Goal: Information Seeking & Learning: Find specific fact

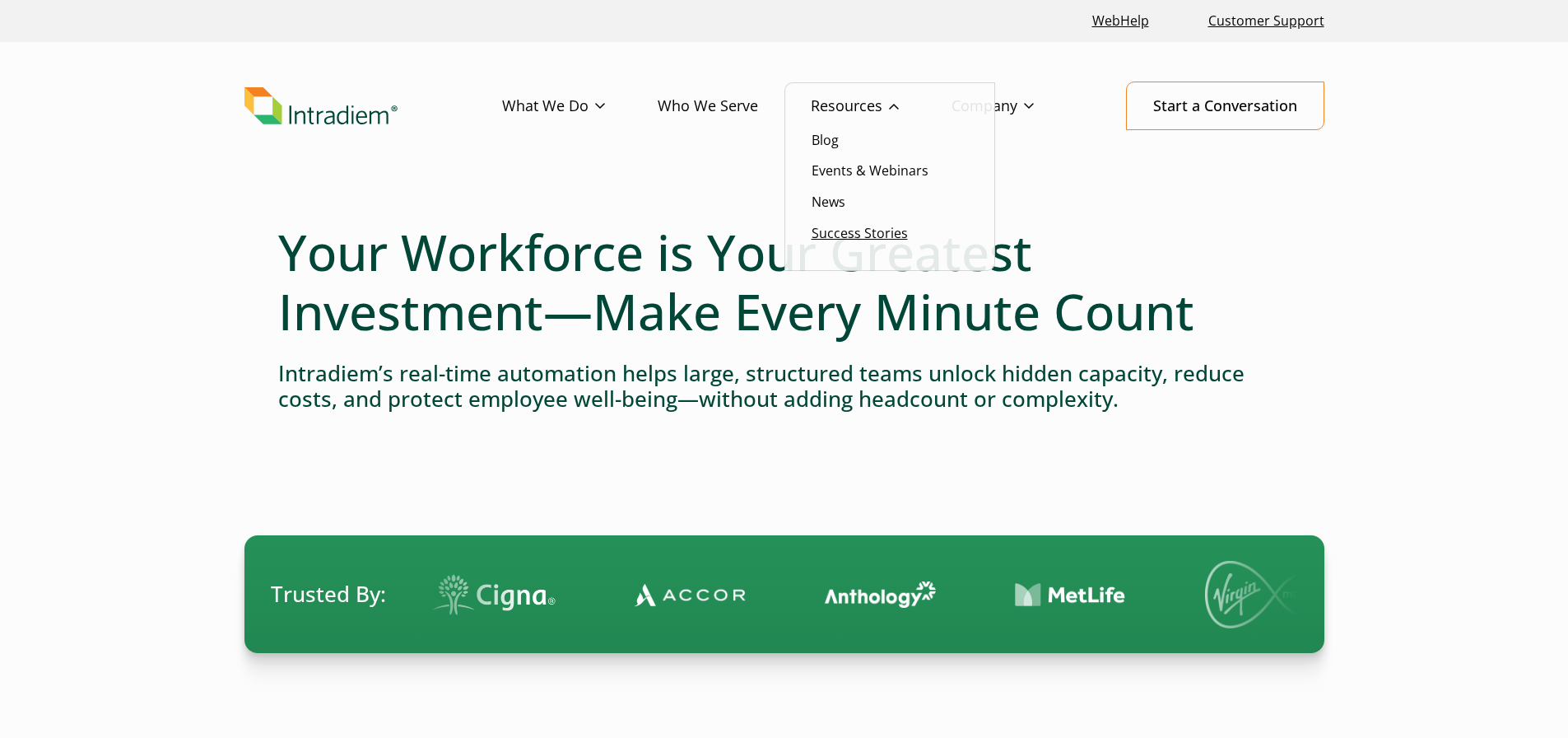
click at [848, 239] on link "Success Stories" at bounding box center [860, 233] width 97 height 18
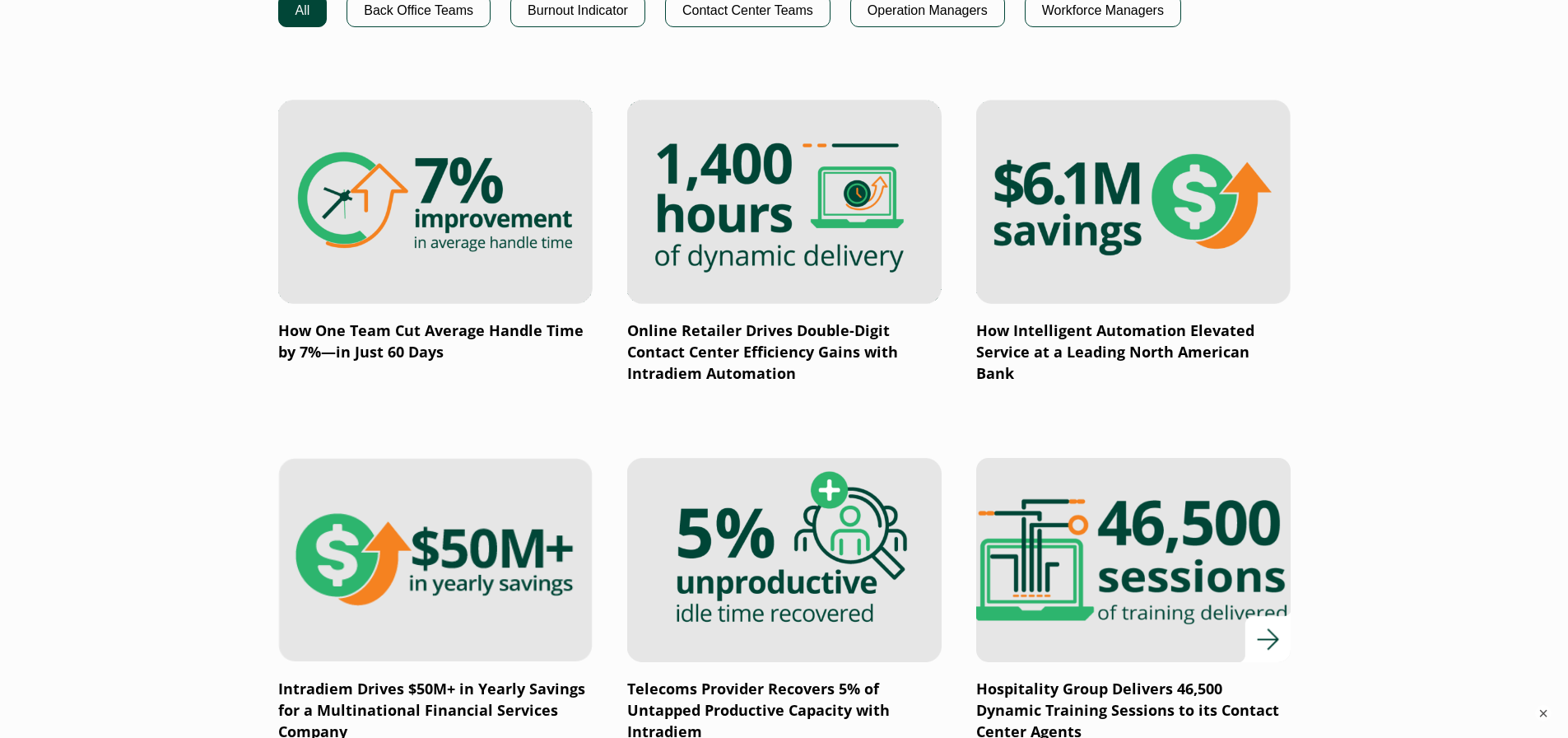
scroll to position [989, 0]
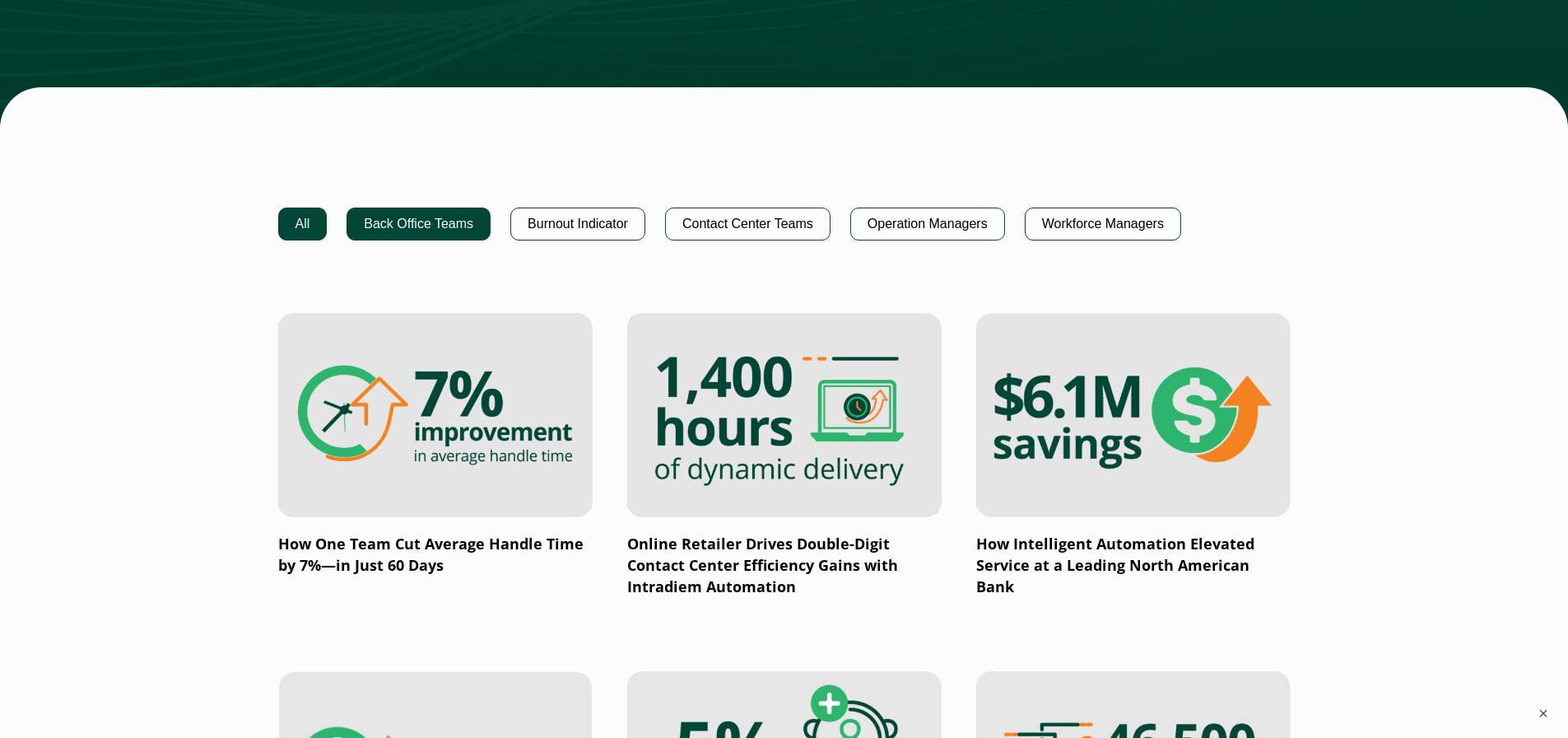
click at [410, 231] on button "Back Office Teams" at bounding box center [418, 223] width 144 height 33
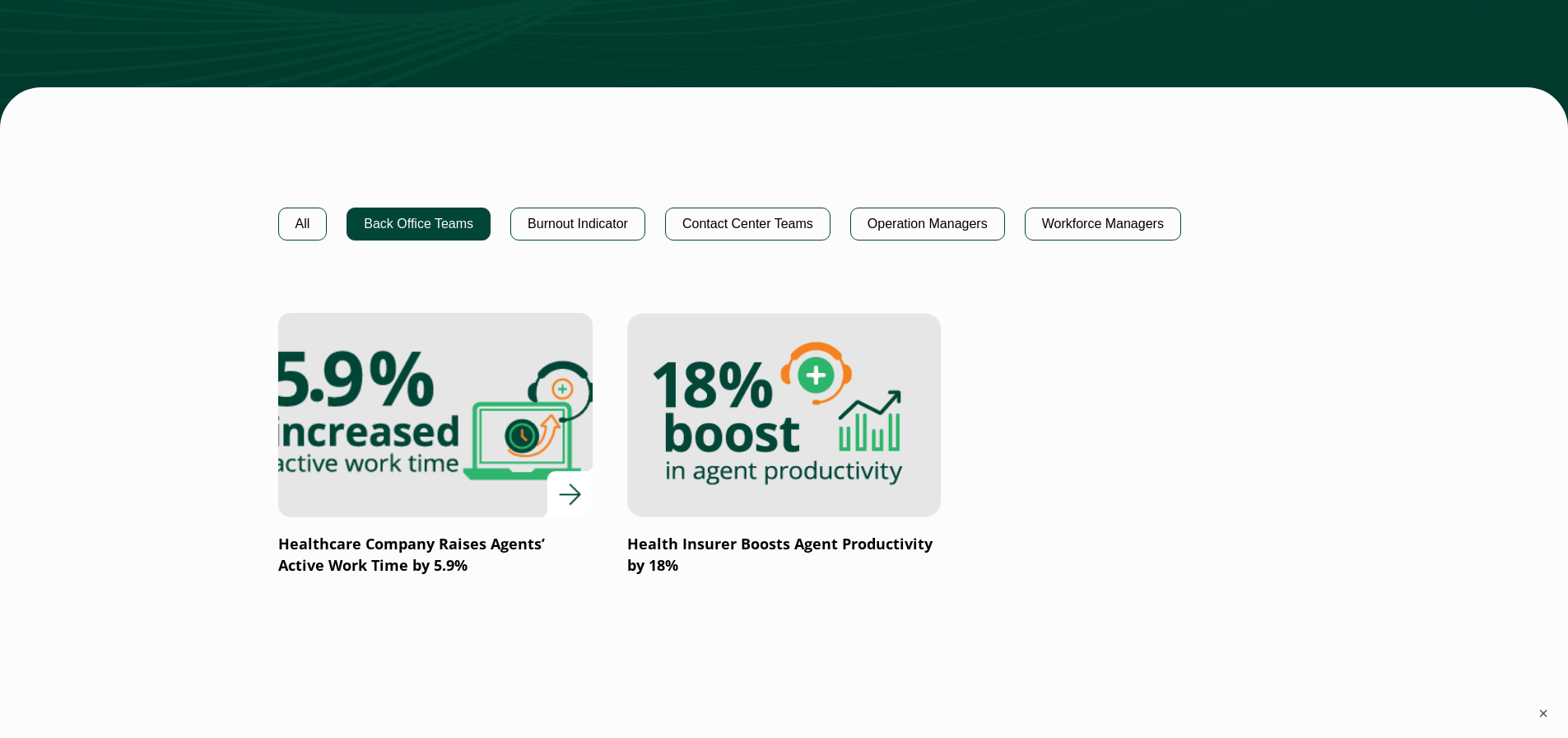
click at [451, 479] on img at bounding box center [434, 414] width 377 height 245
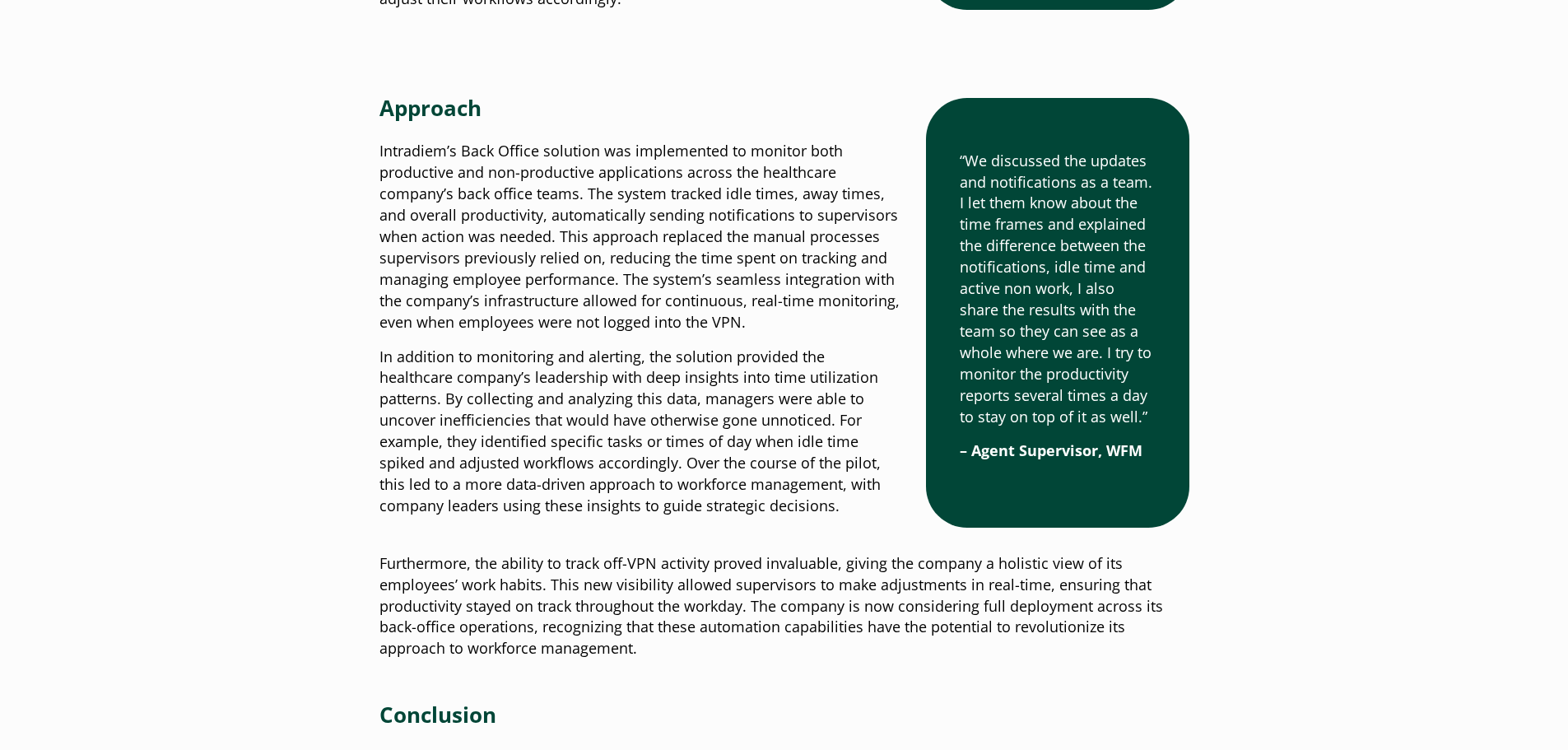
scroll to position [2553, 0]
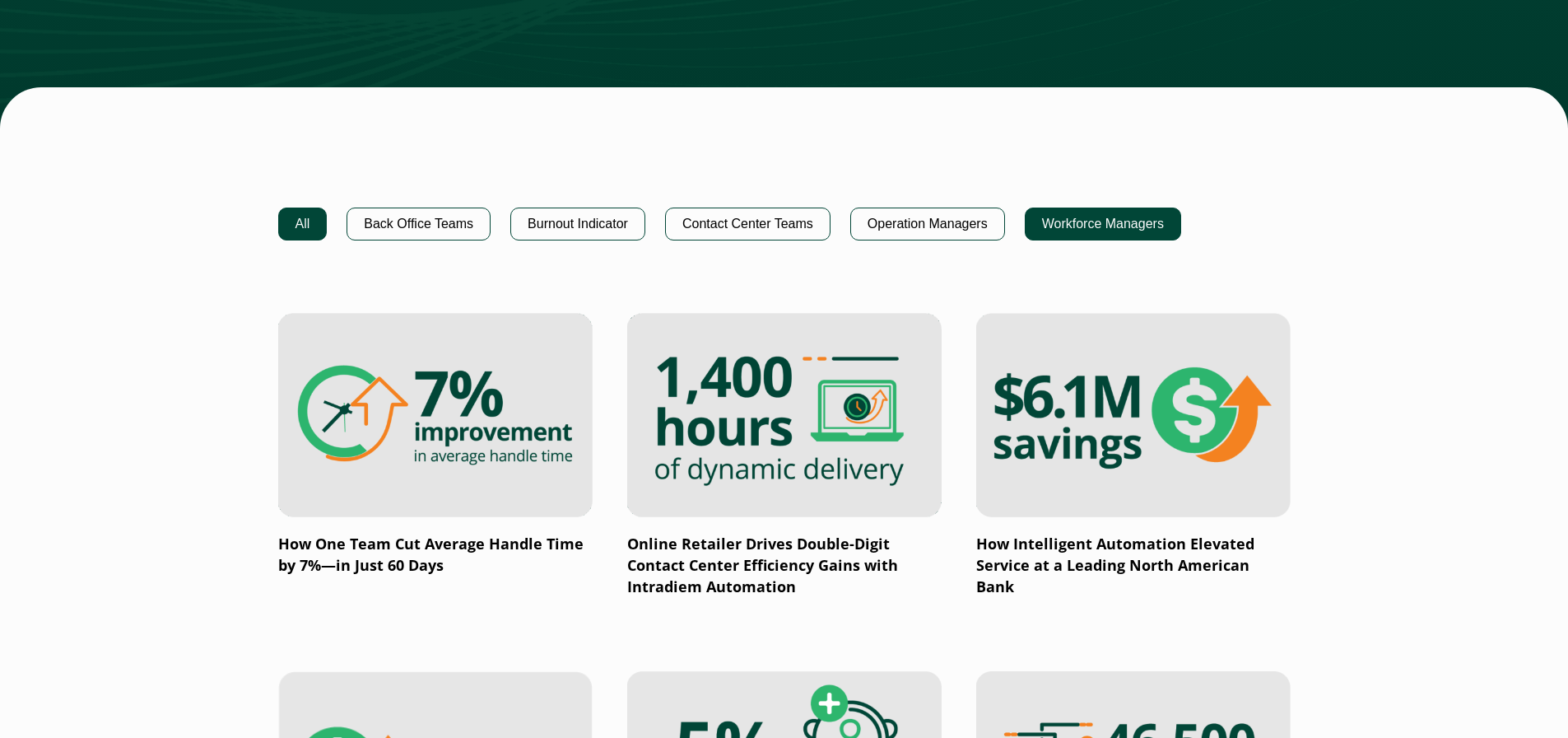
click at [1114, 225] on button "Workforce Managers" at bounding box center [1103, 223] width 156 height 33
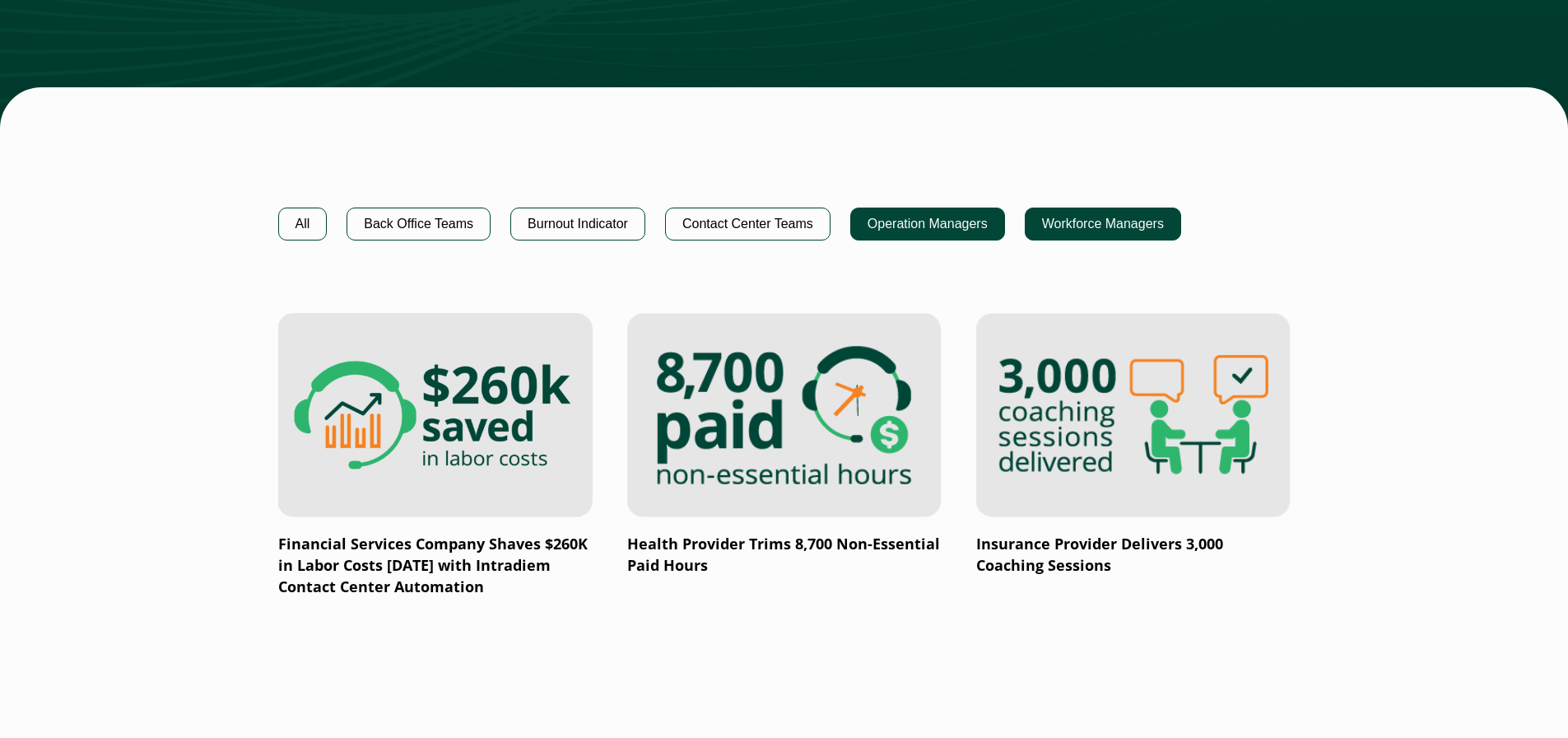
click at [918, 232] on button "Operation Managers" at bounding box center [928, 223] width 155 height 33
click at [584, 232] on button "Burnout Indicator" at bounding box center [577, 223] width 135 height 33
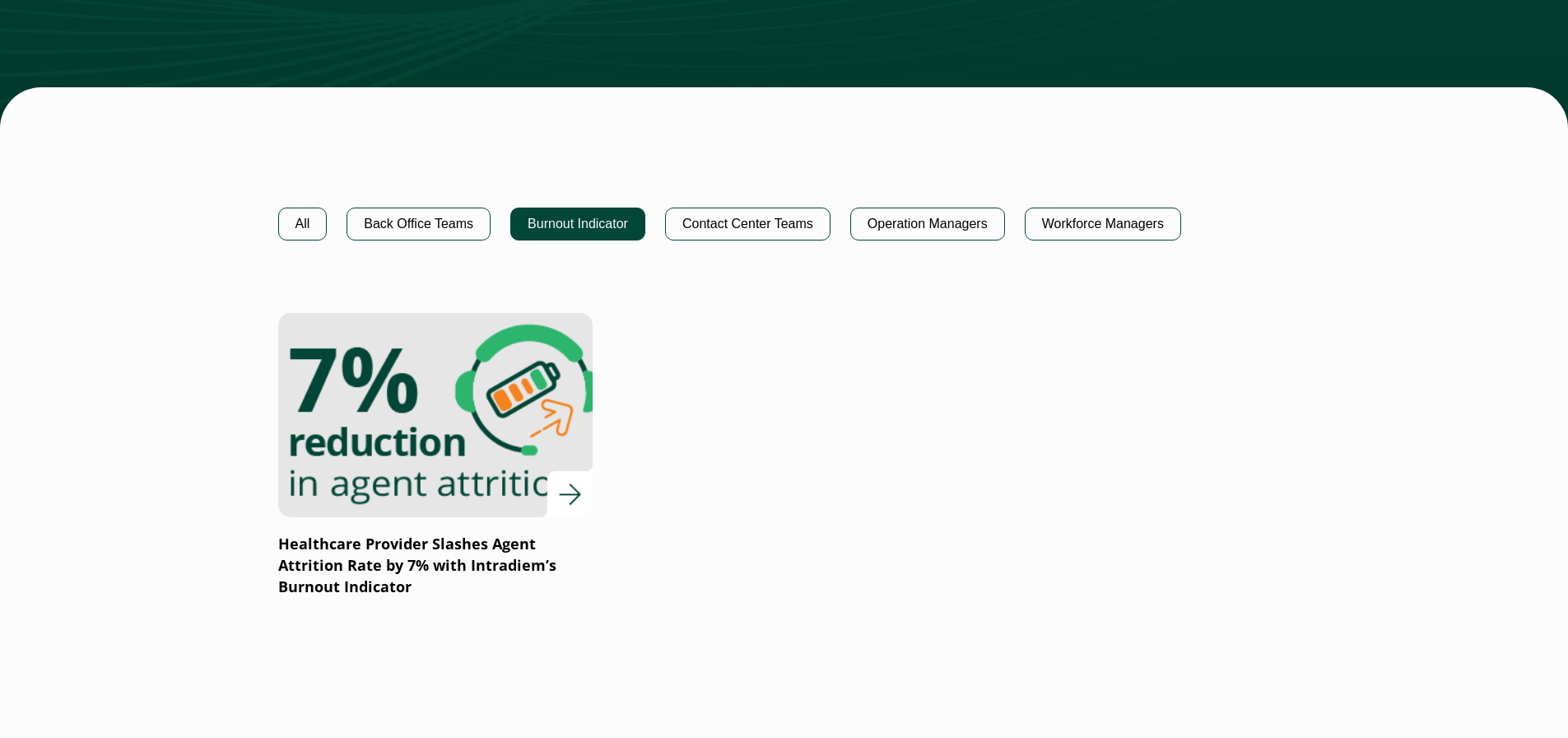
click at [500, 468] on img at bounding box center [434, 414] width 377 height 245
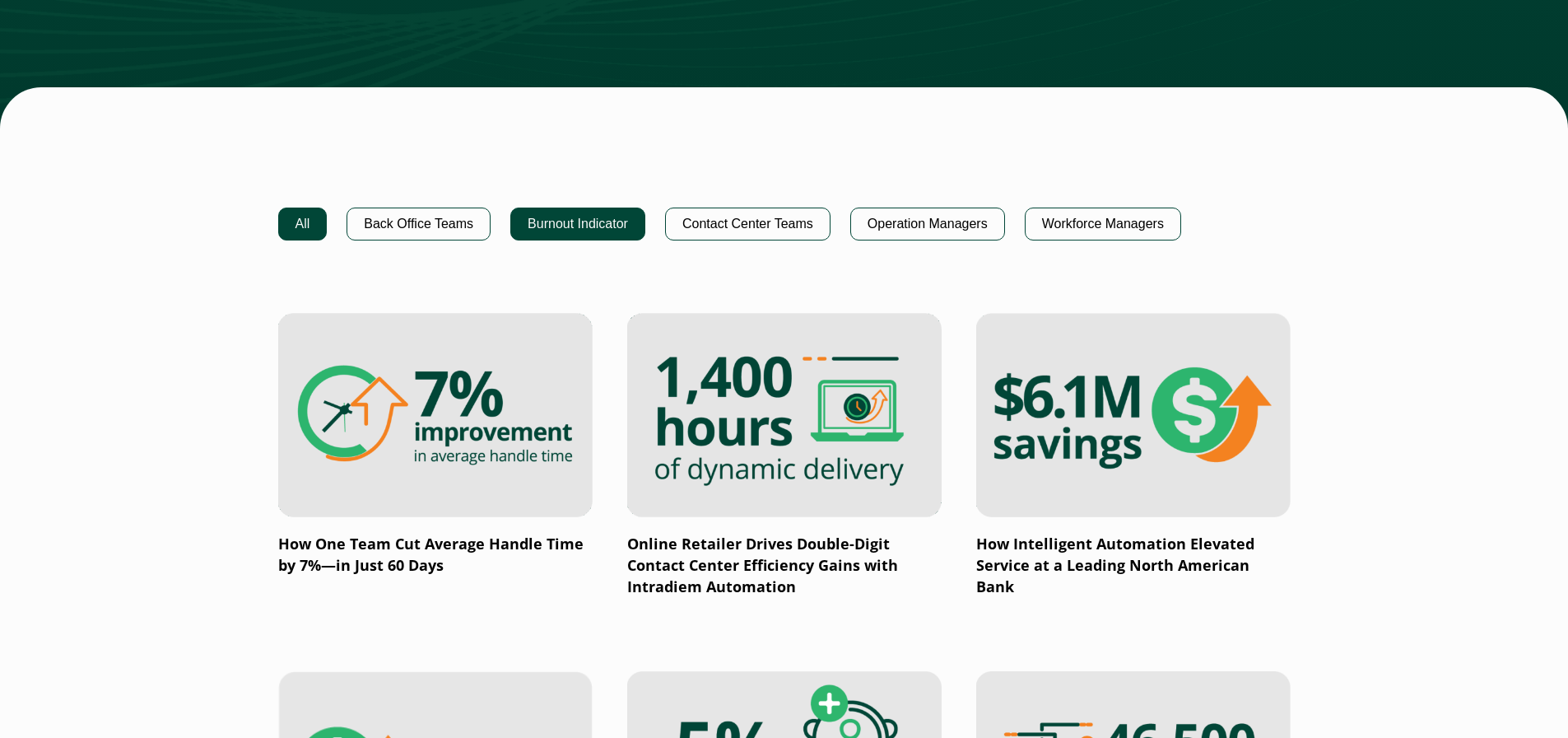
click at [575, 222] on button "Burnout Indicator" at bounding box center [577, 223] width 135 height 33
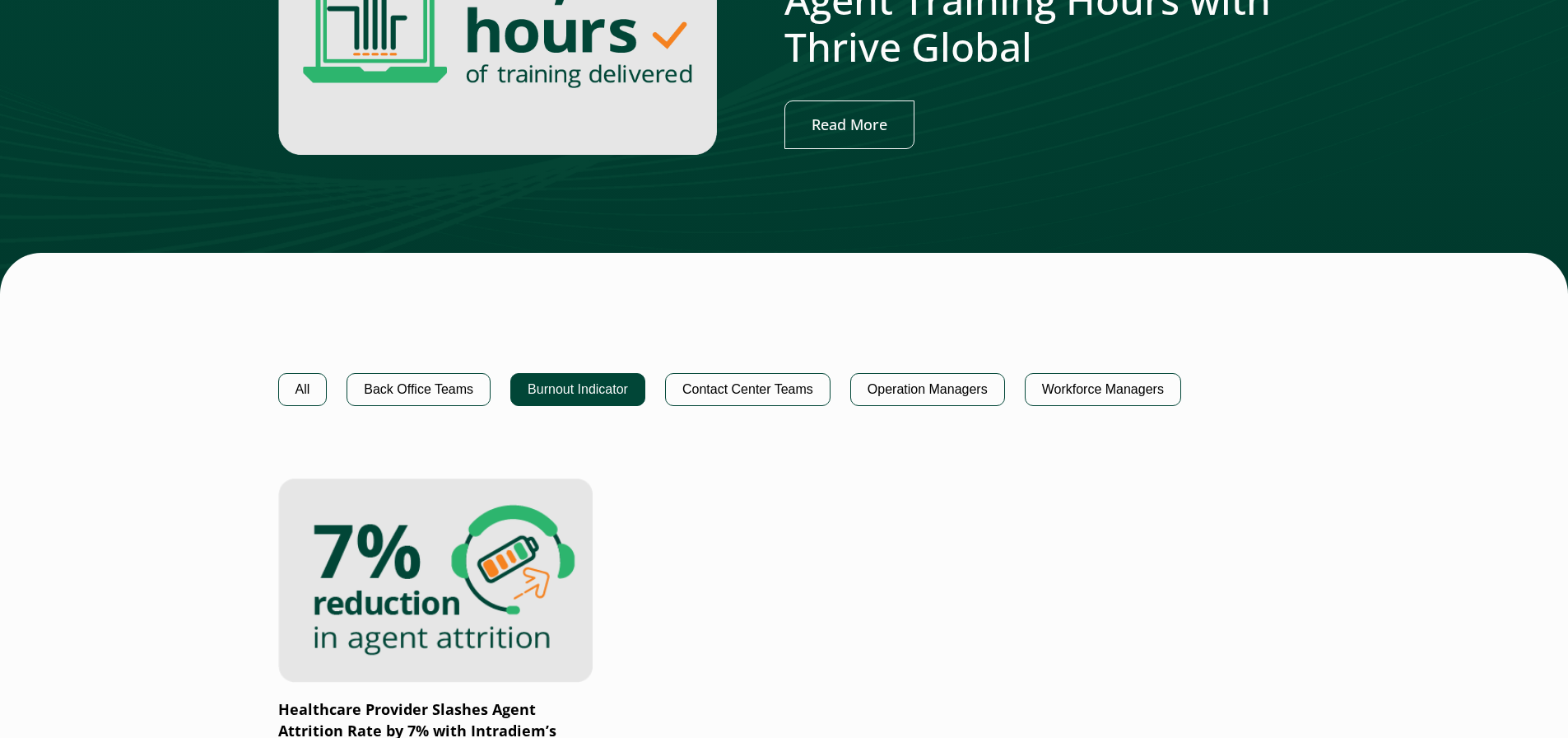
scroll to position [823, 0]
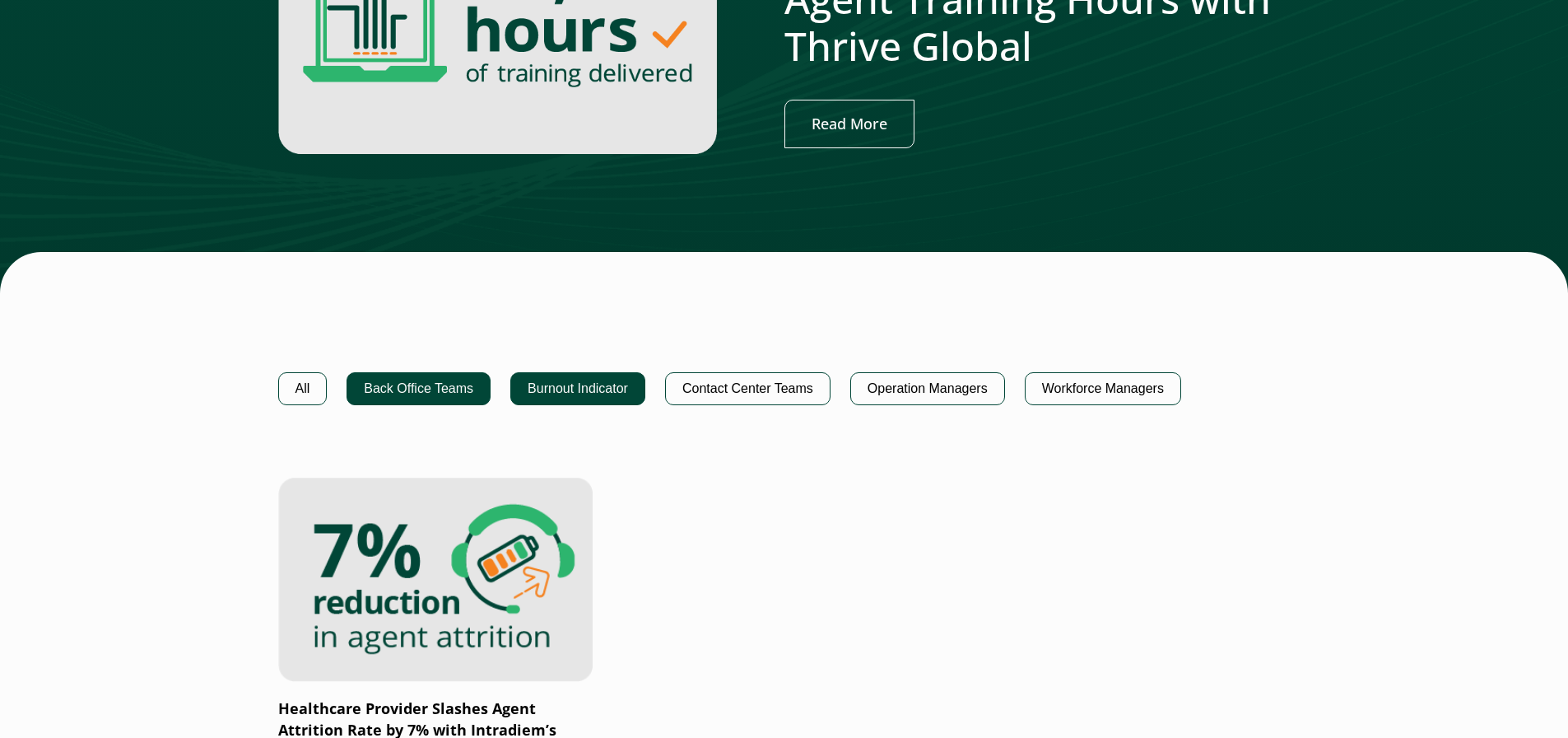
click at [460, 401] on button "Back Office Teams" at bounding box center [418, 389] width 144 height 33
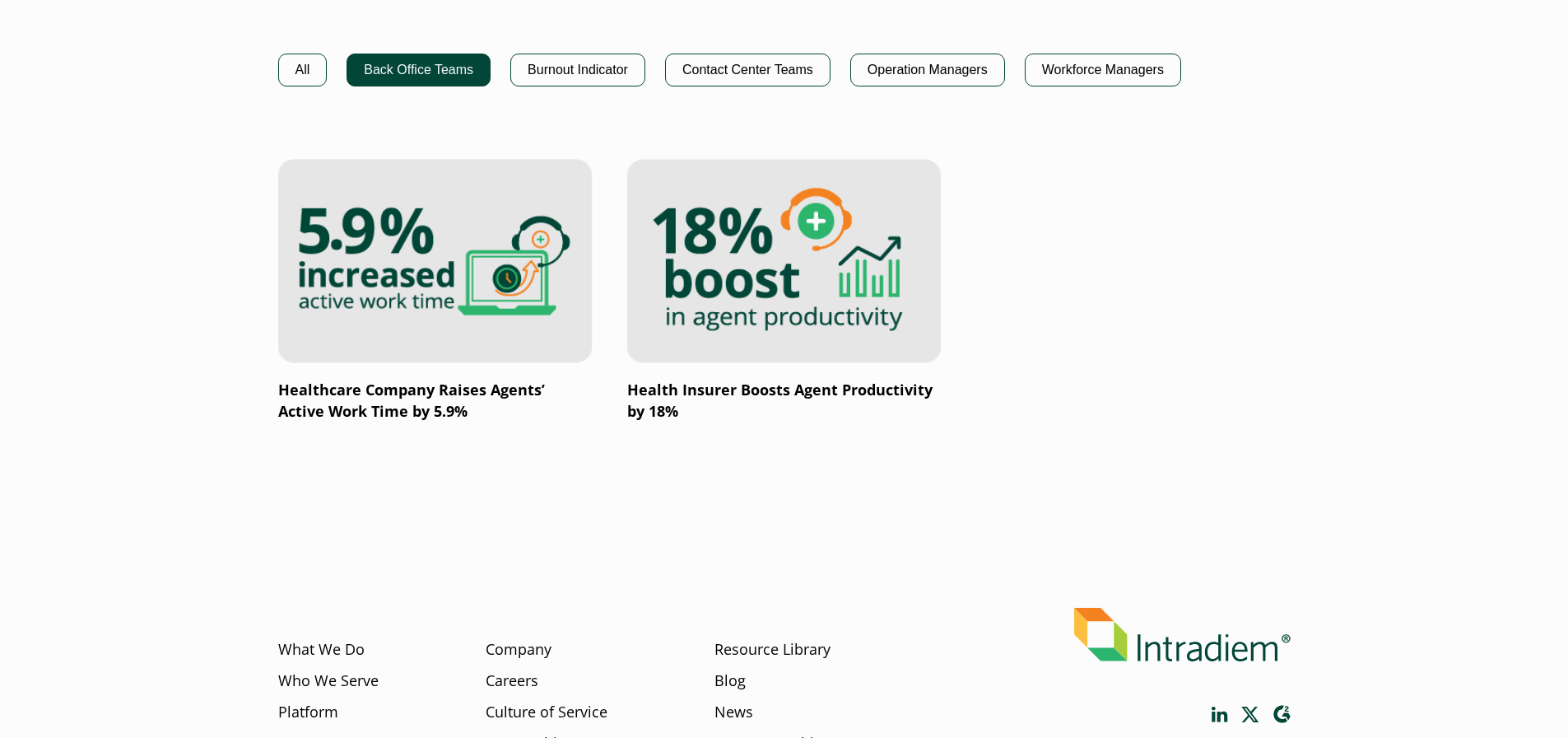
scroll to position [1071, 0]
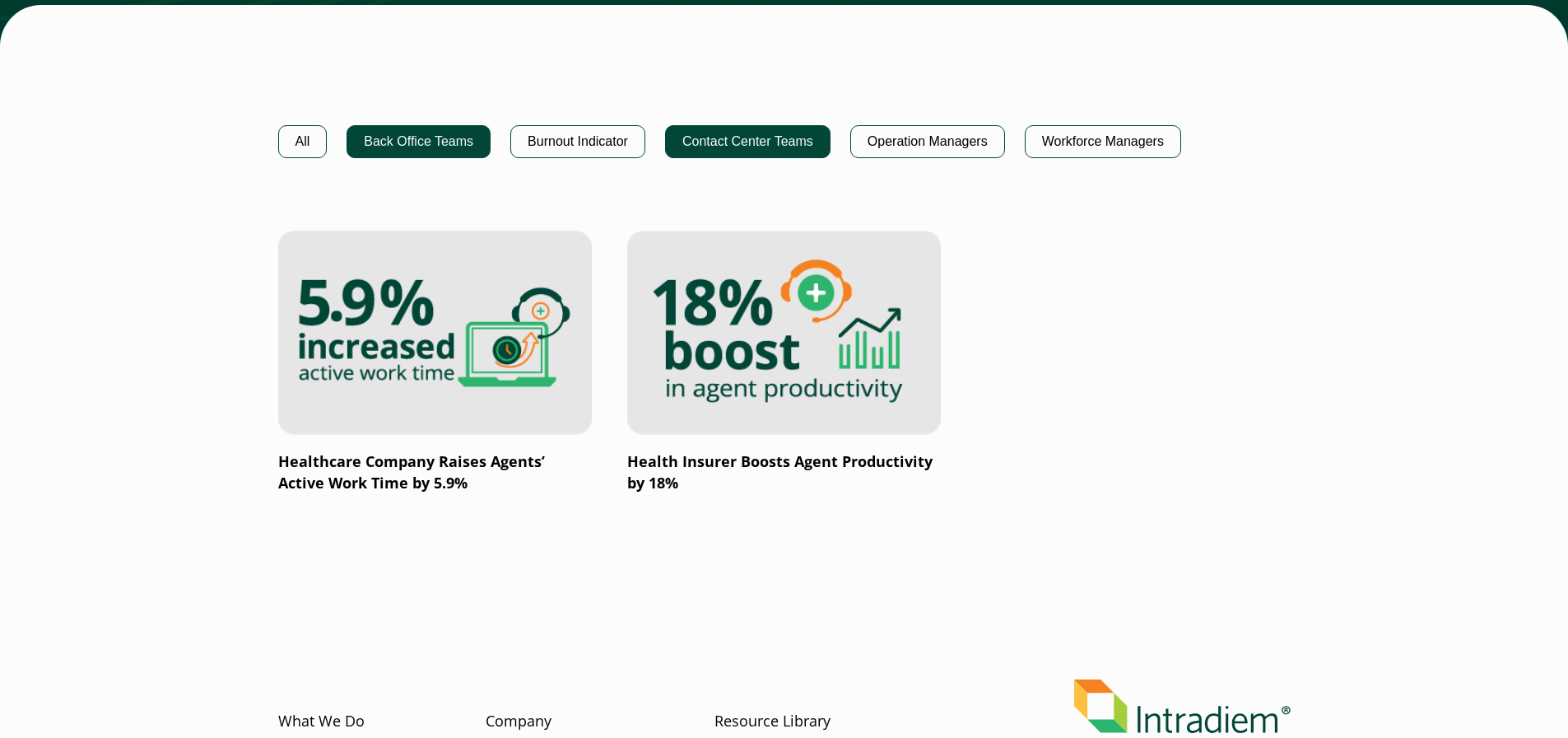
click at [740, 155] on button "Contact Center Teams" at bounding box center [748, 141] width 165 height 33
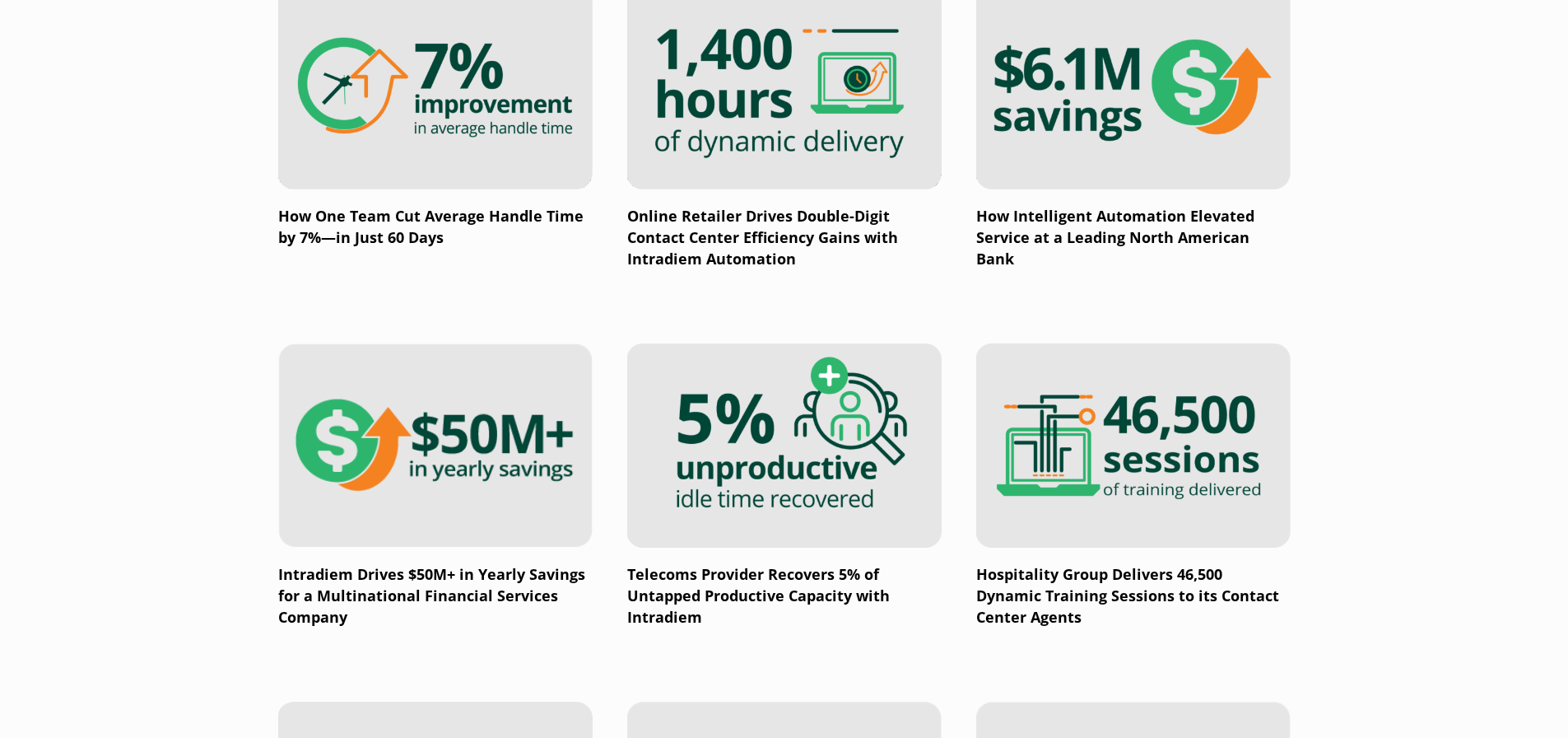
scroll to position [1318, 0]
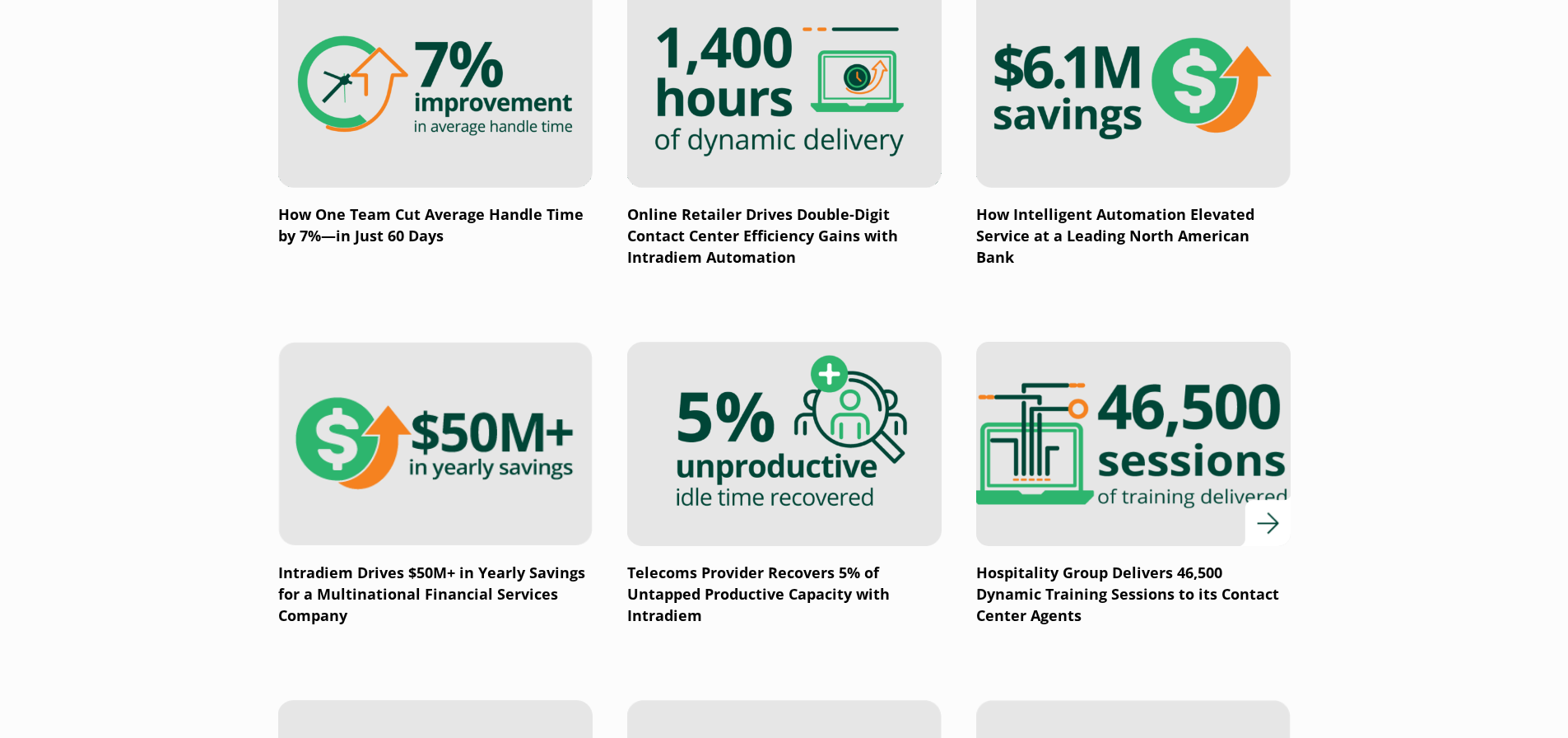
click at [1152, 420] on img at bounding box center [1132, 443] width 377 height 245
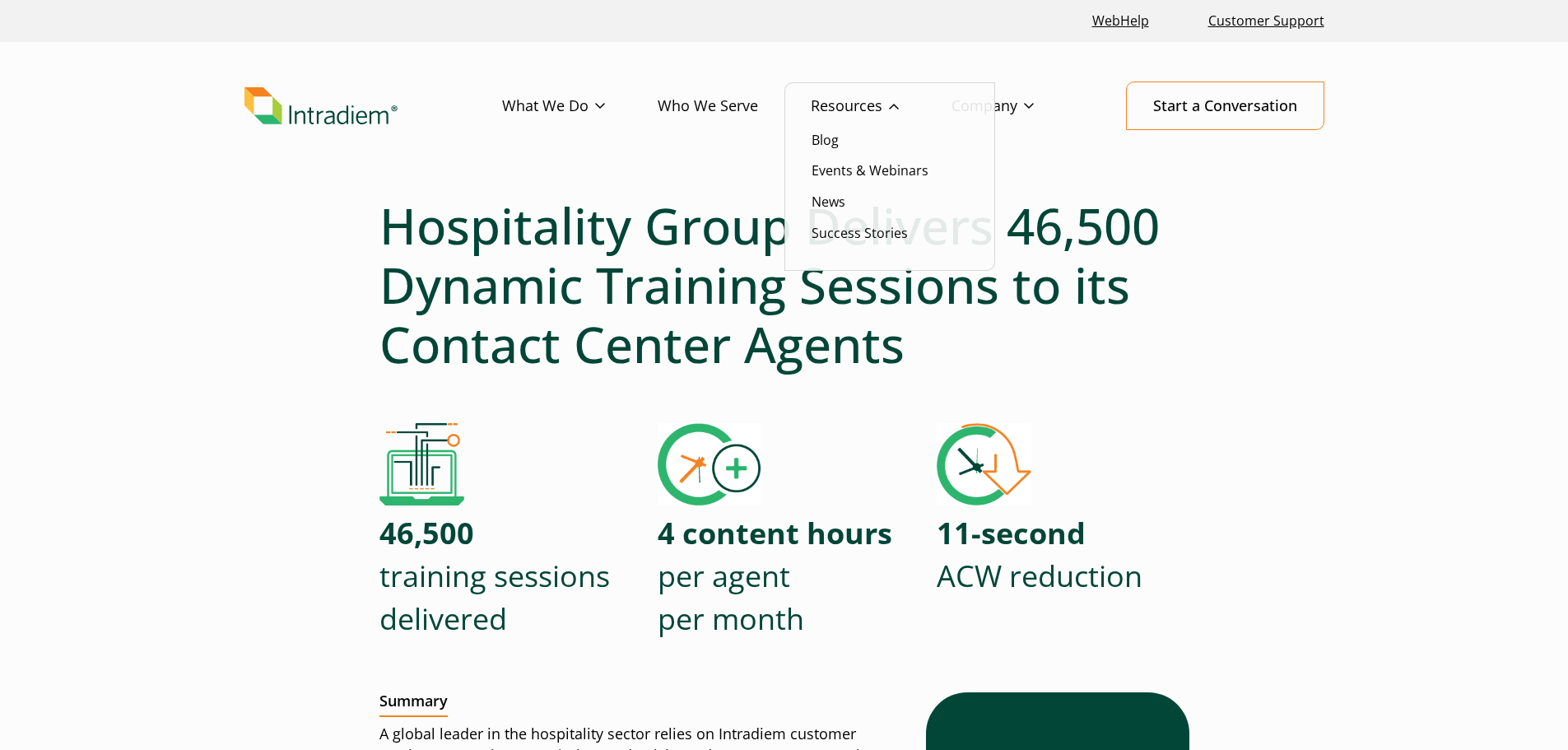
click at [861, 100] on link "Resources" at bounding box center [882, 106] width 141 height 48
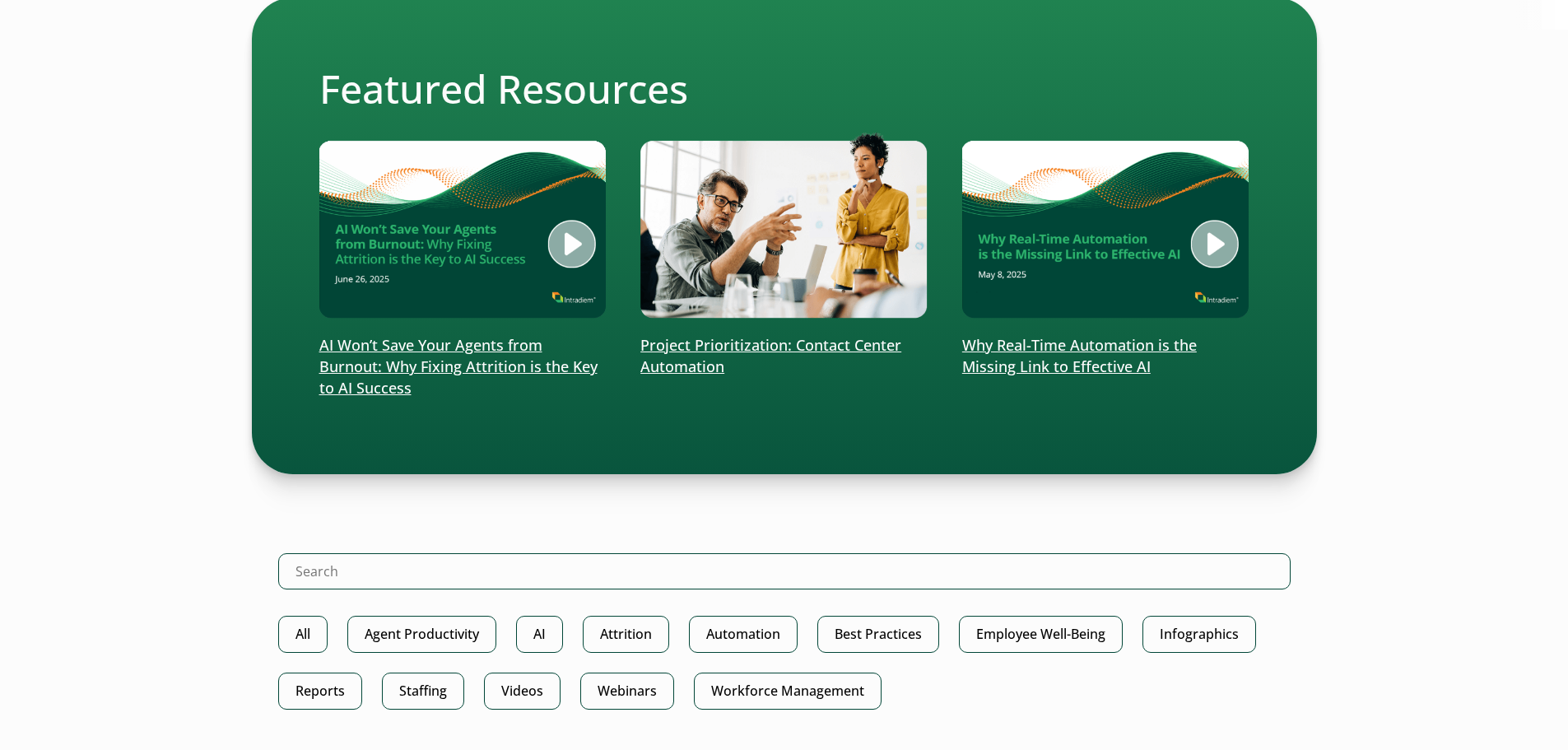
scroll to position [576, 0]
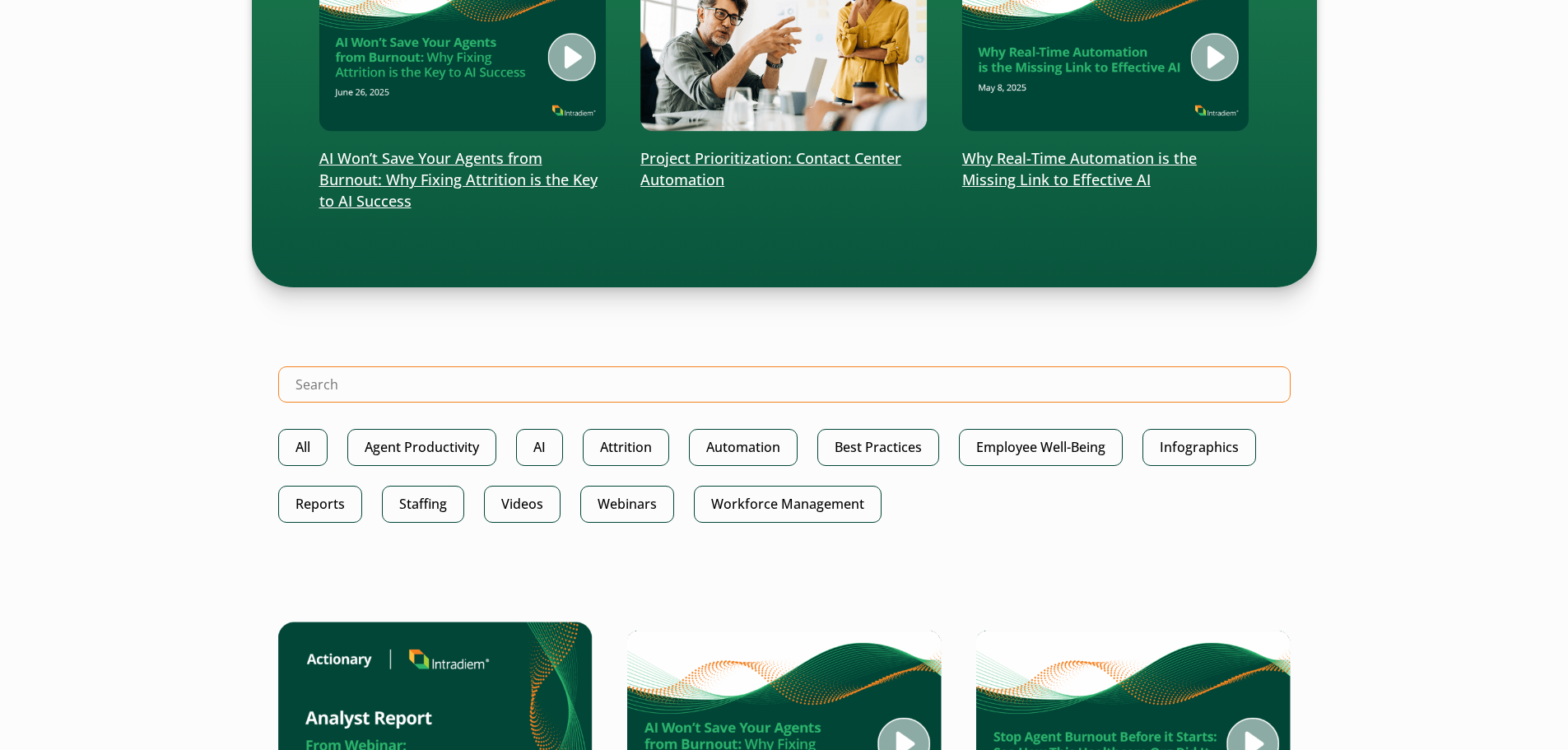
click at [401, 369] on input "Search Intradiem" at bounding box center [785, 384] width 1013 height 36
type input "collections"
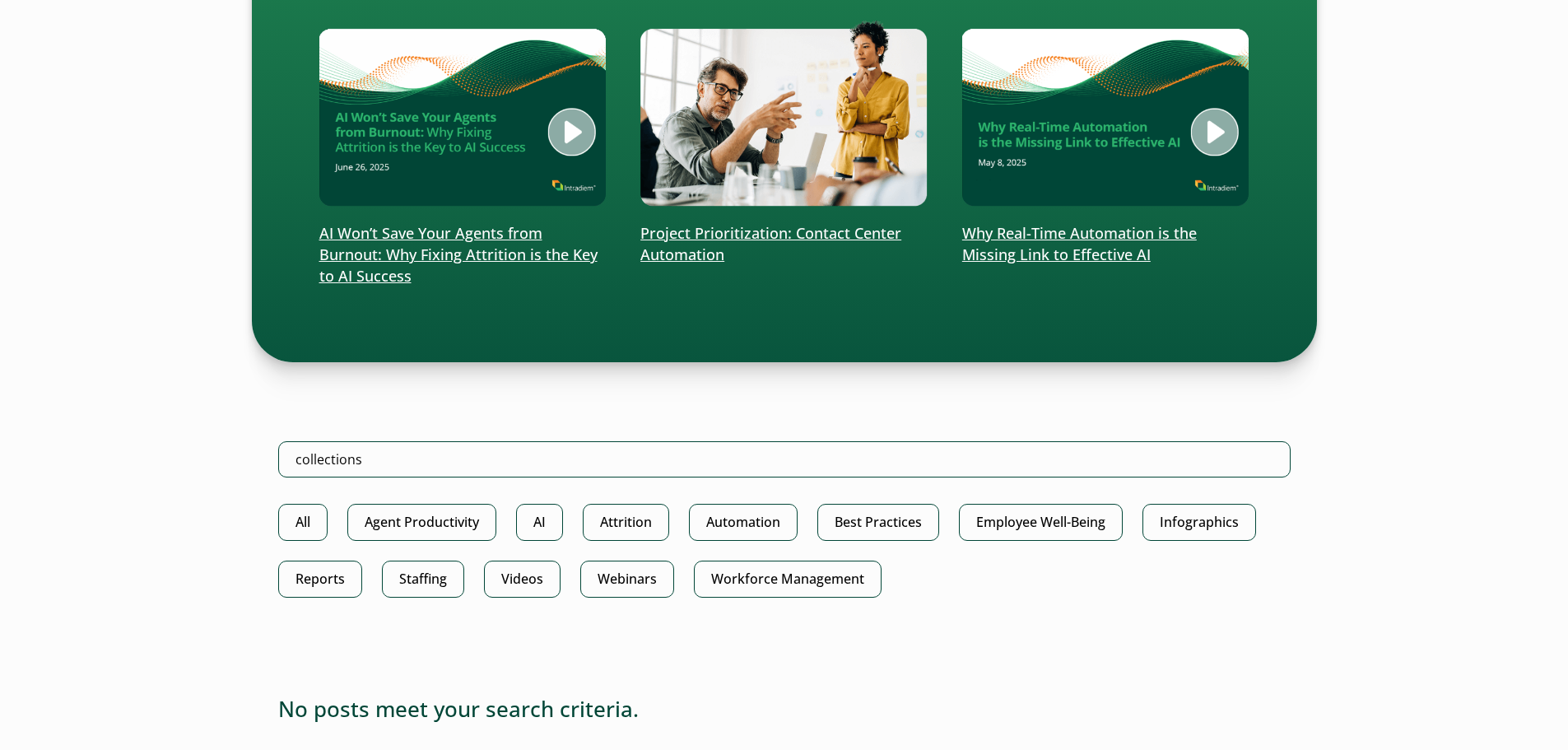
scroll to position [576, 0]
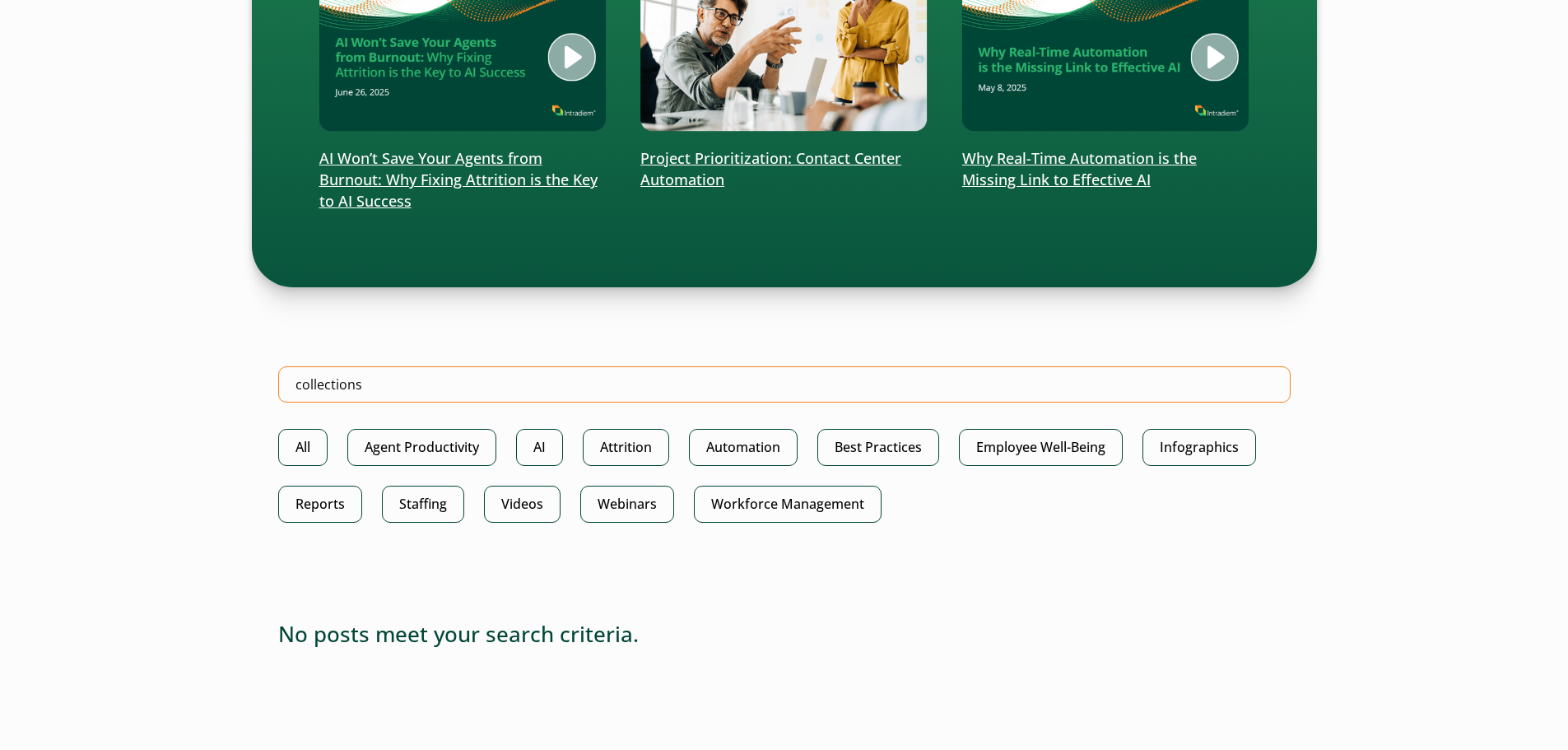
click at [388, 385] on input "collections" at bounding box center [785, 384] width 1013 height 36
type input "billings"
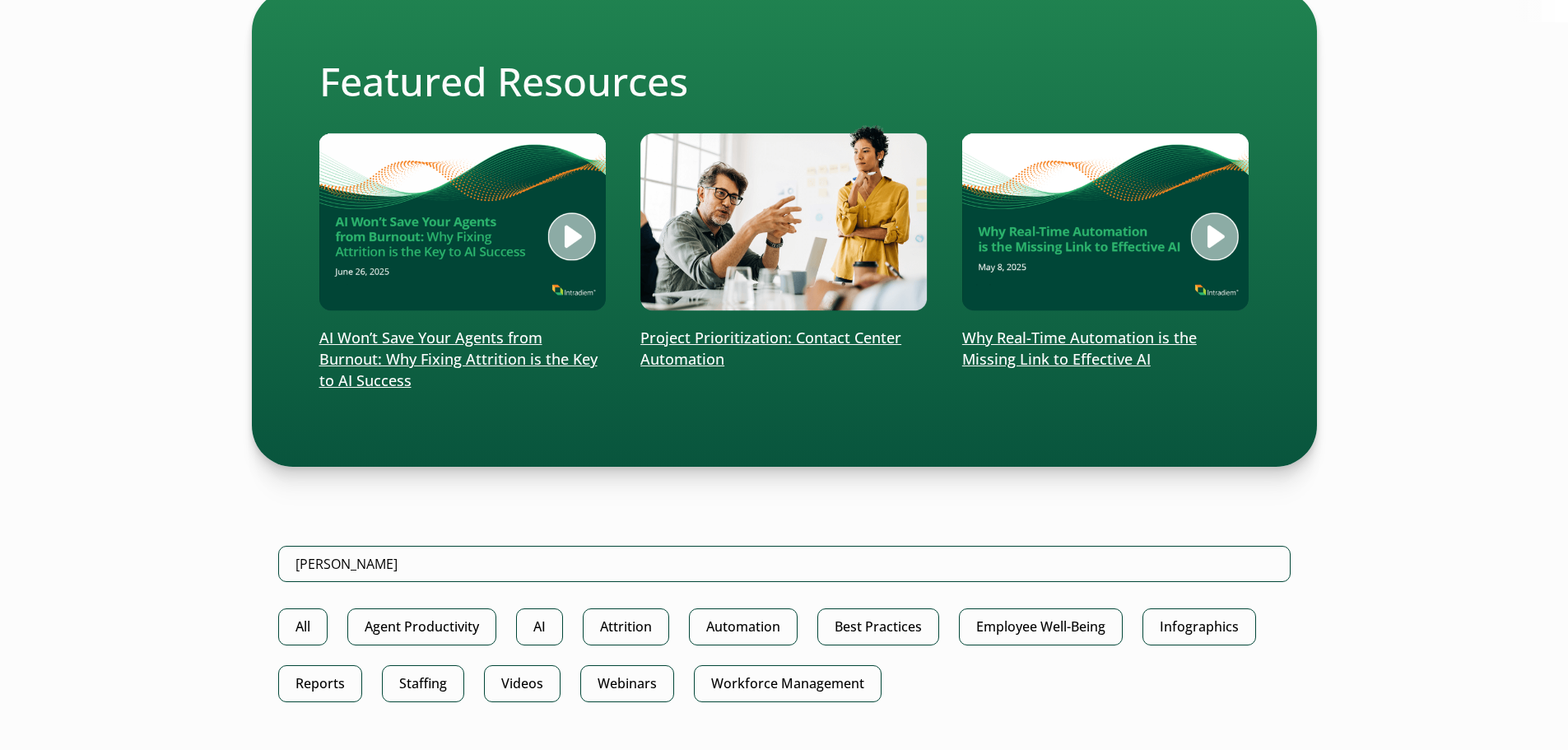
scroll to position [494, 0]
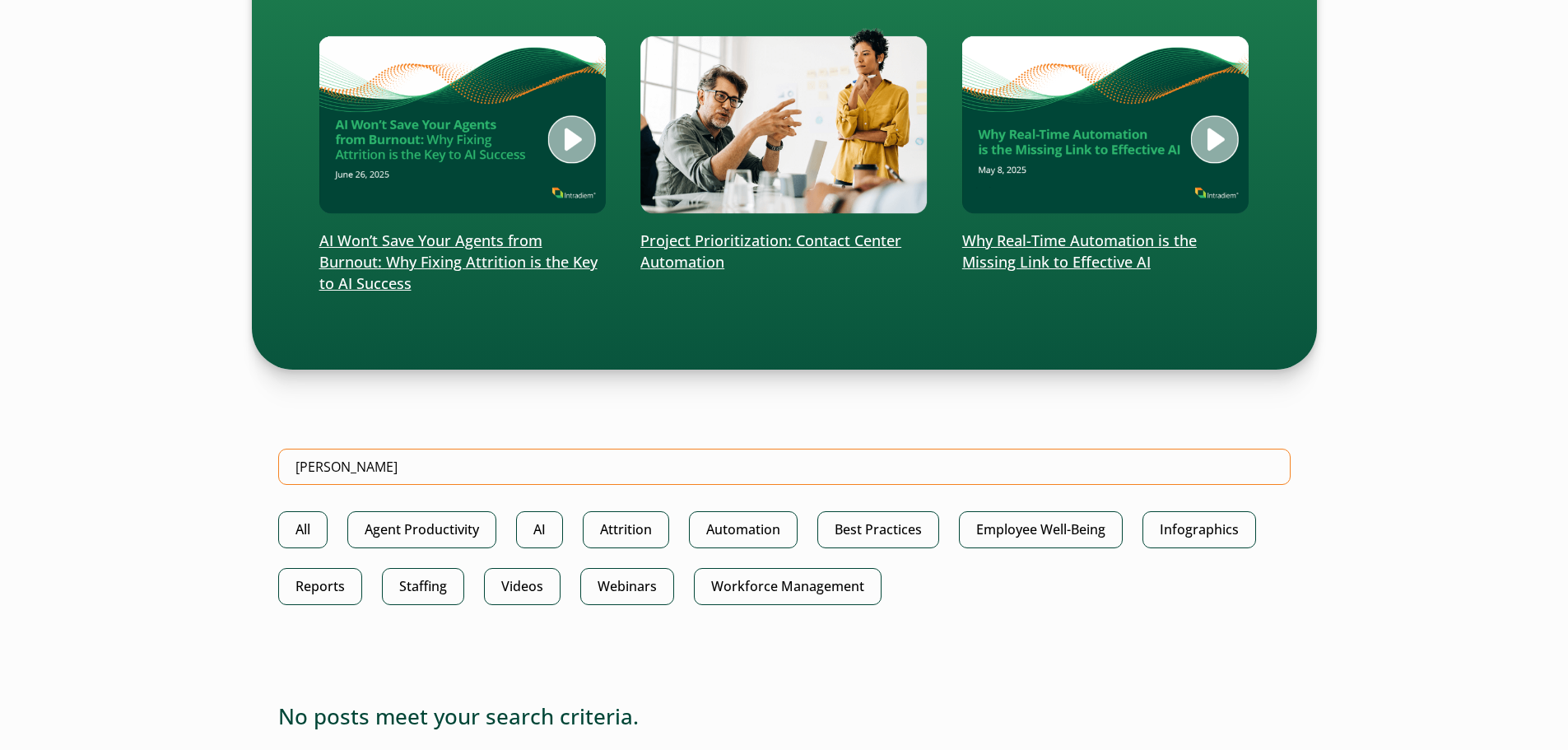
click at [396, 470] on input "billings" at bounding box center [785, 467] width 1013 height 36
type input "billing"
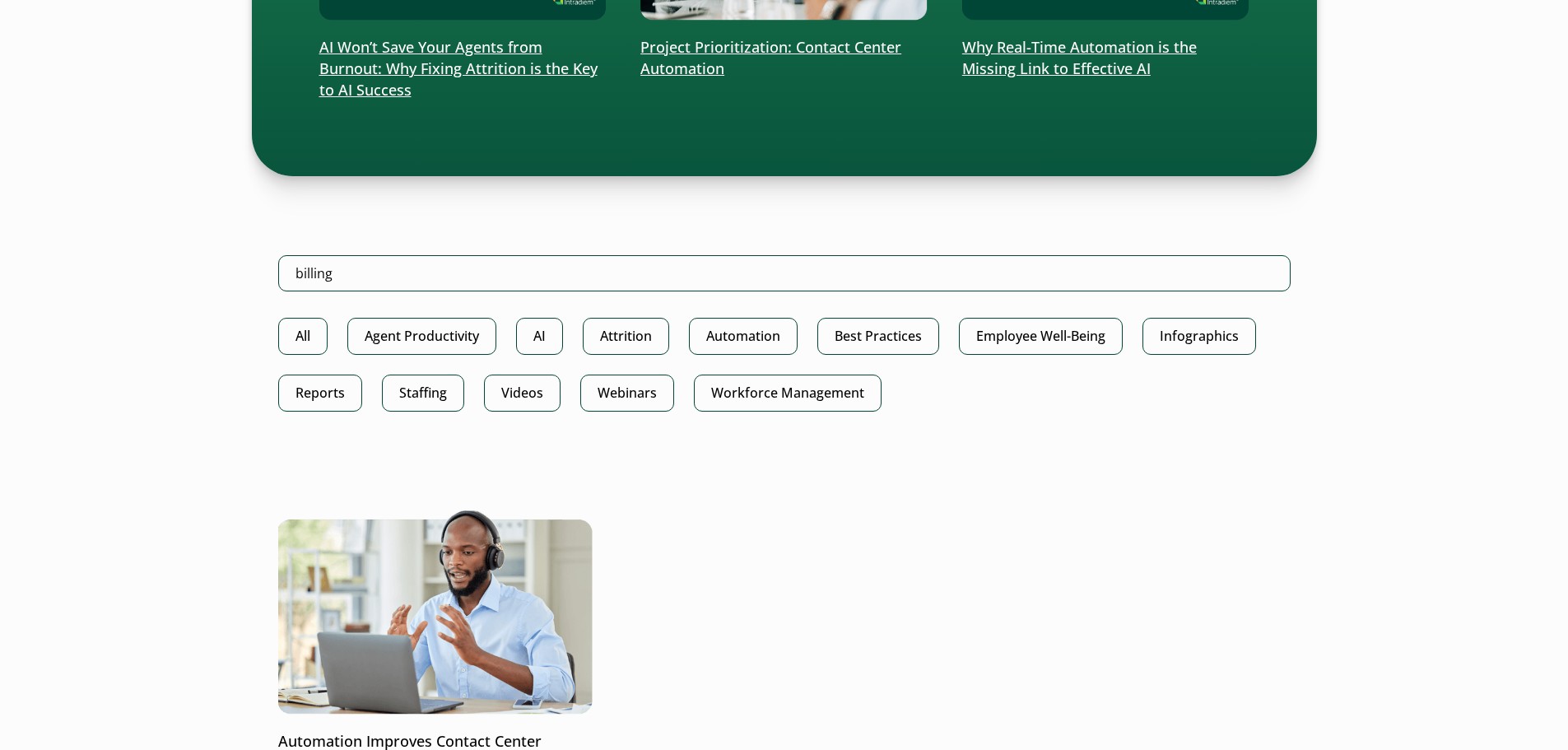
scroll to position [770, 0]
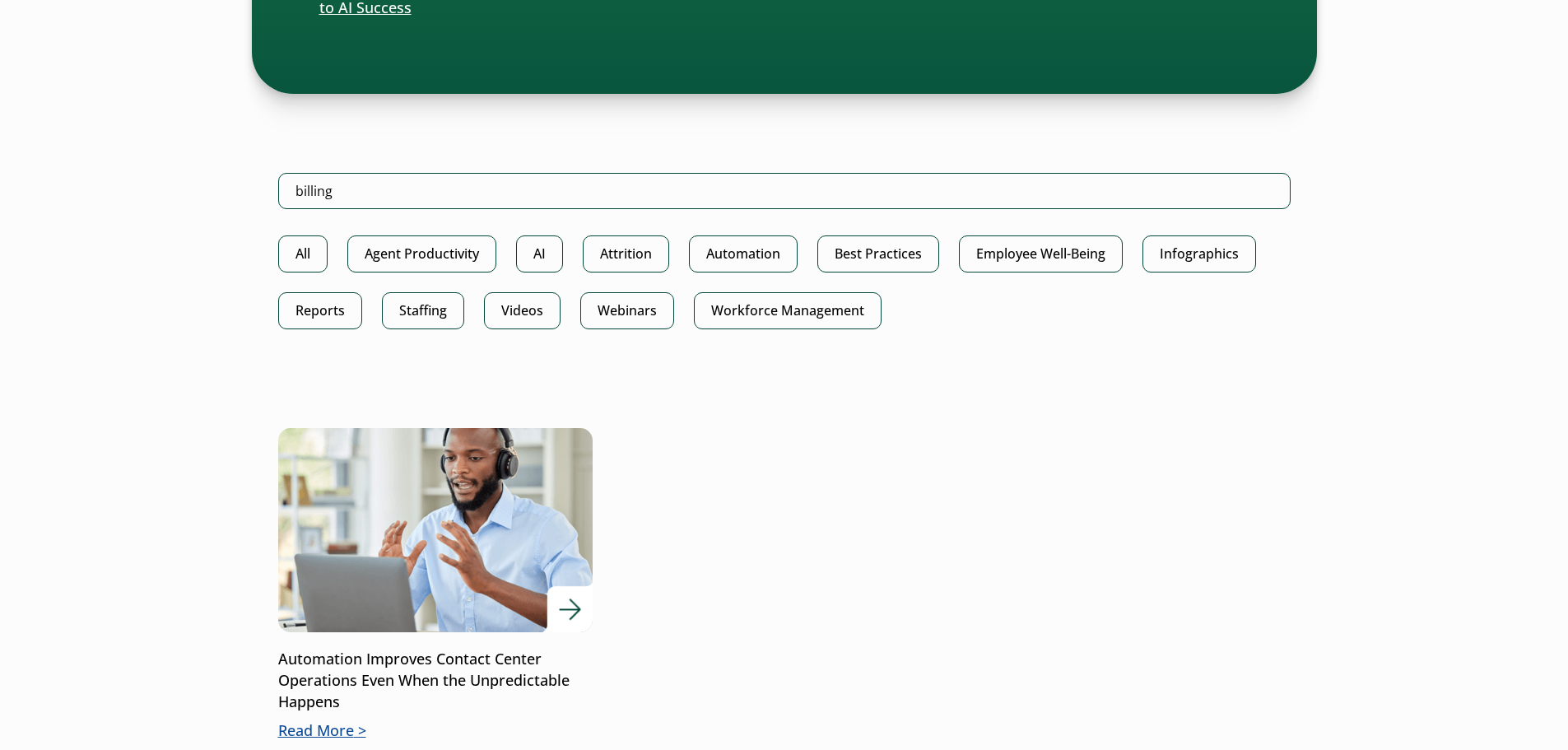
click at [465, 669] on p "Automation Improves Contact Center Operations Even When the Unpredictable Happe…" at bounding box center [436, 680] width 315 height 64
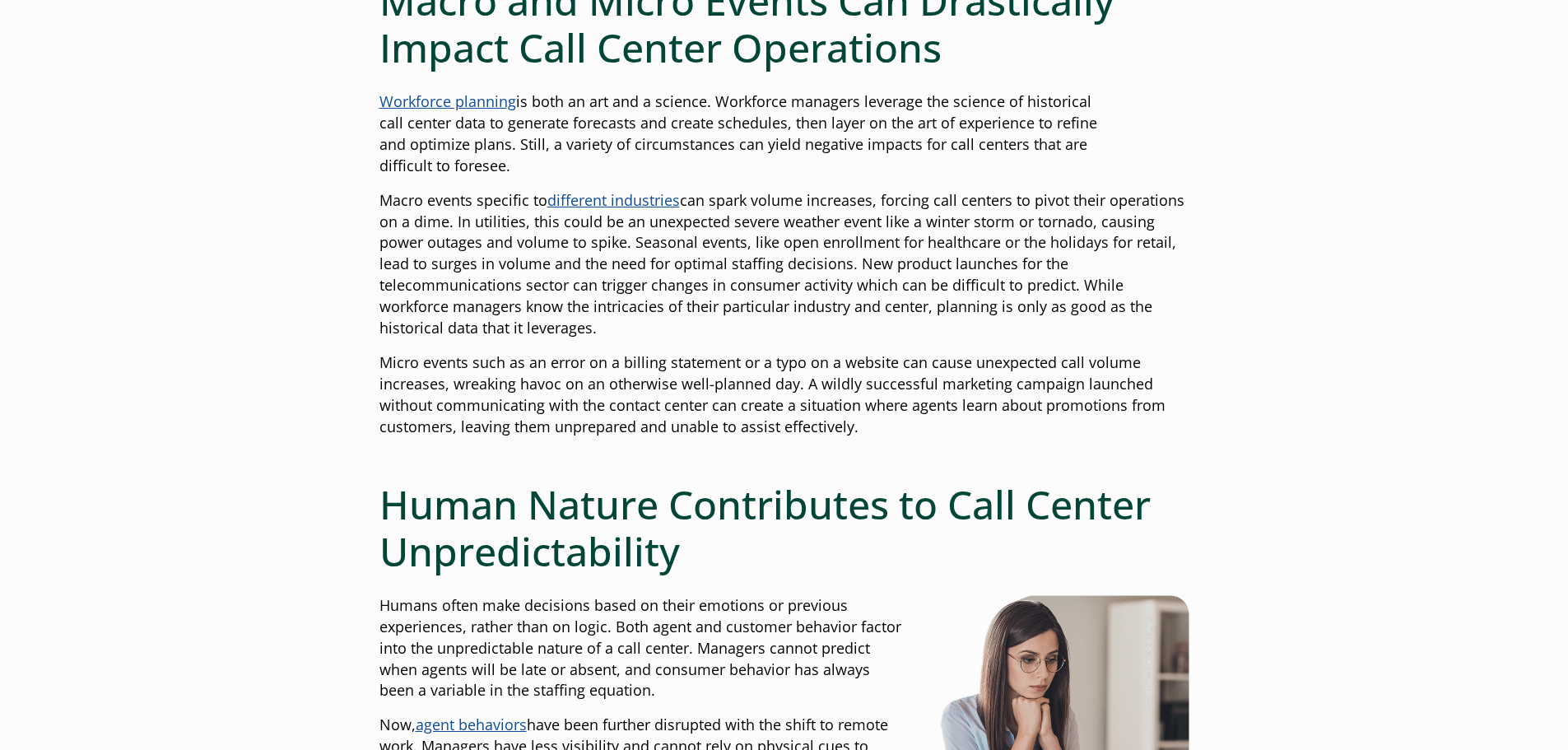
scroll to position [1009, 0]
